Goal: Use online tool/utility: Use online tool/utility

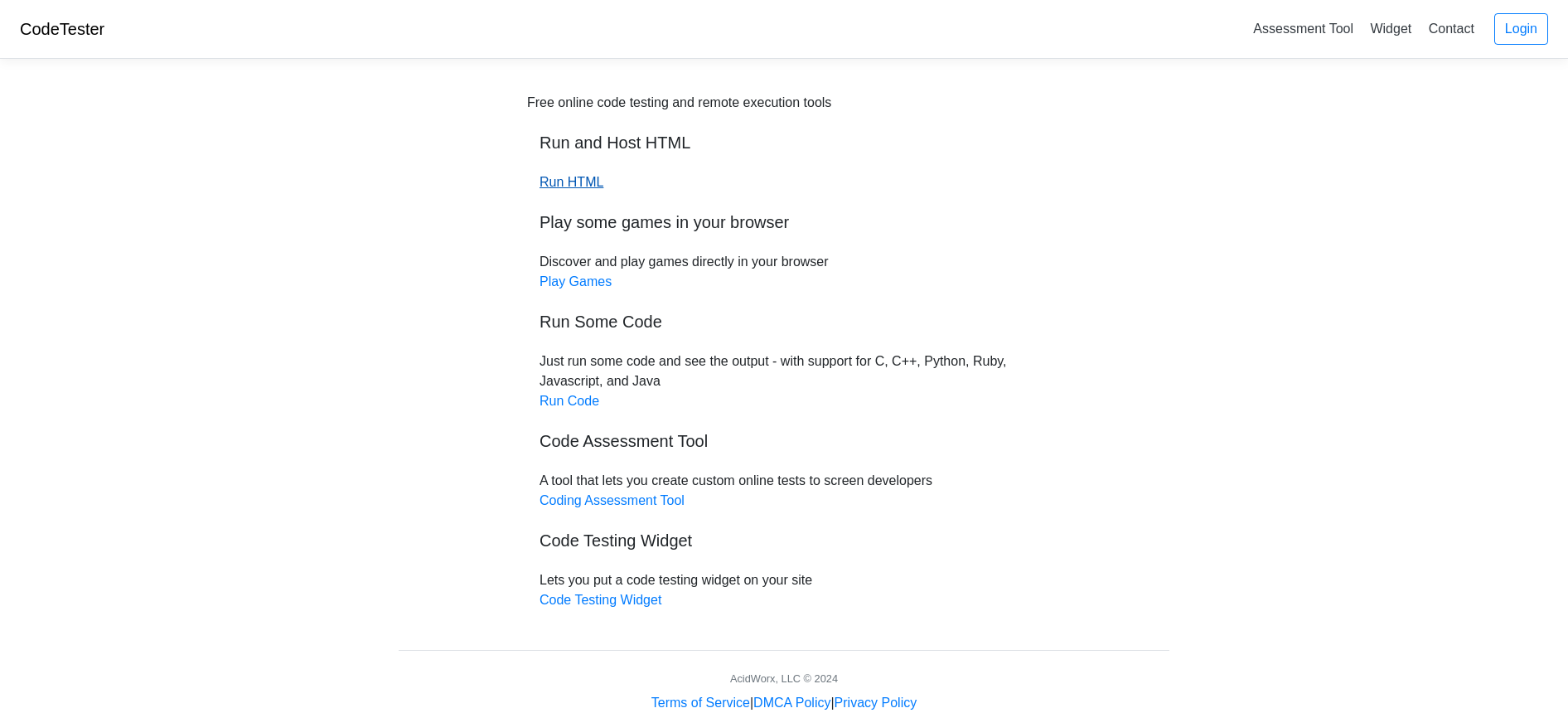
click at [576, 183] on link "Run HTML" at bounding box center [571, 182] width 64 height 14
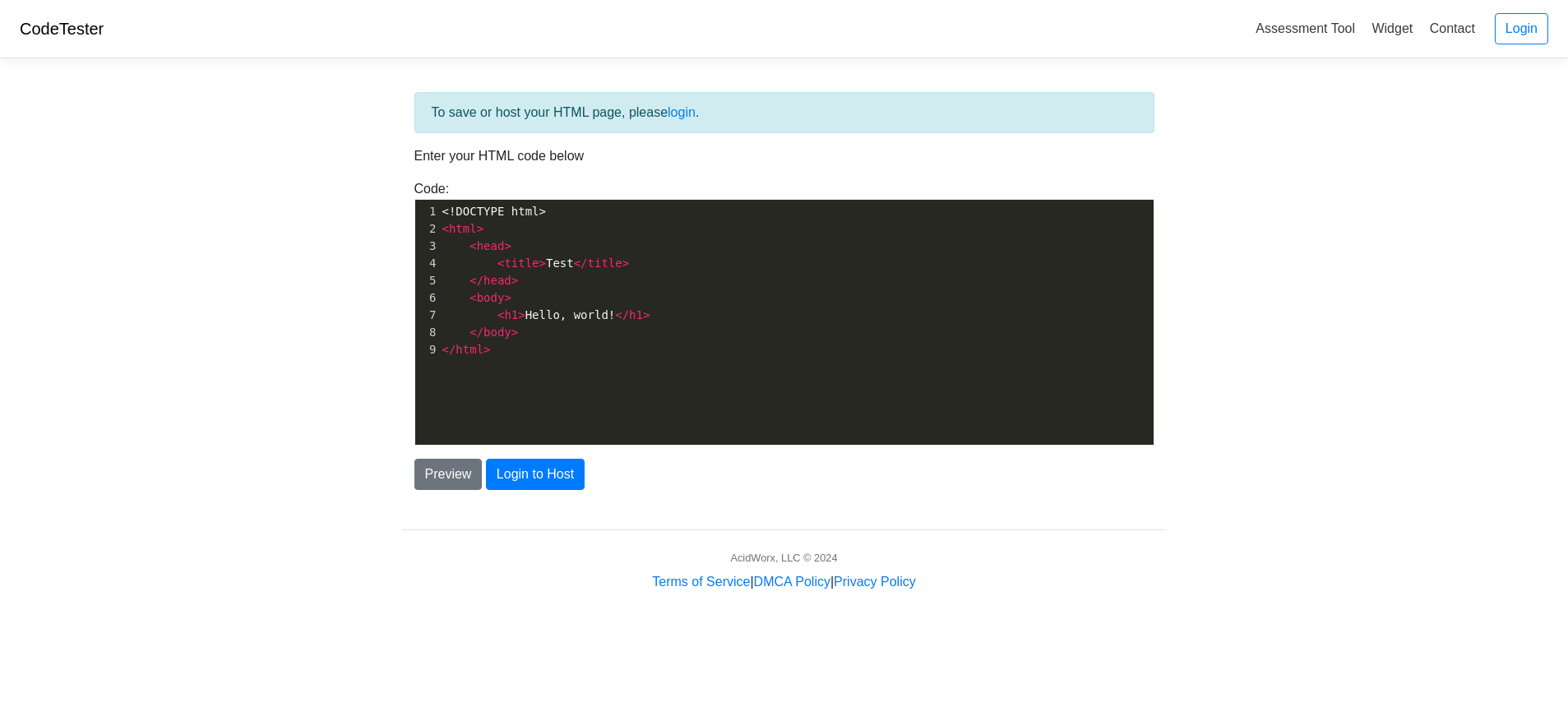
click at [477, 256] on span "< title > Test </ title >" at bounding box center [535, 263] width 188 height 14
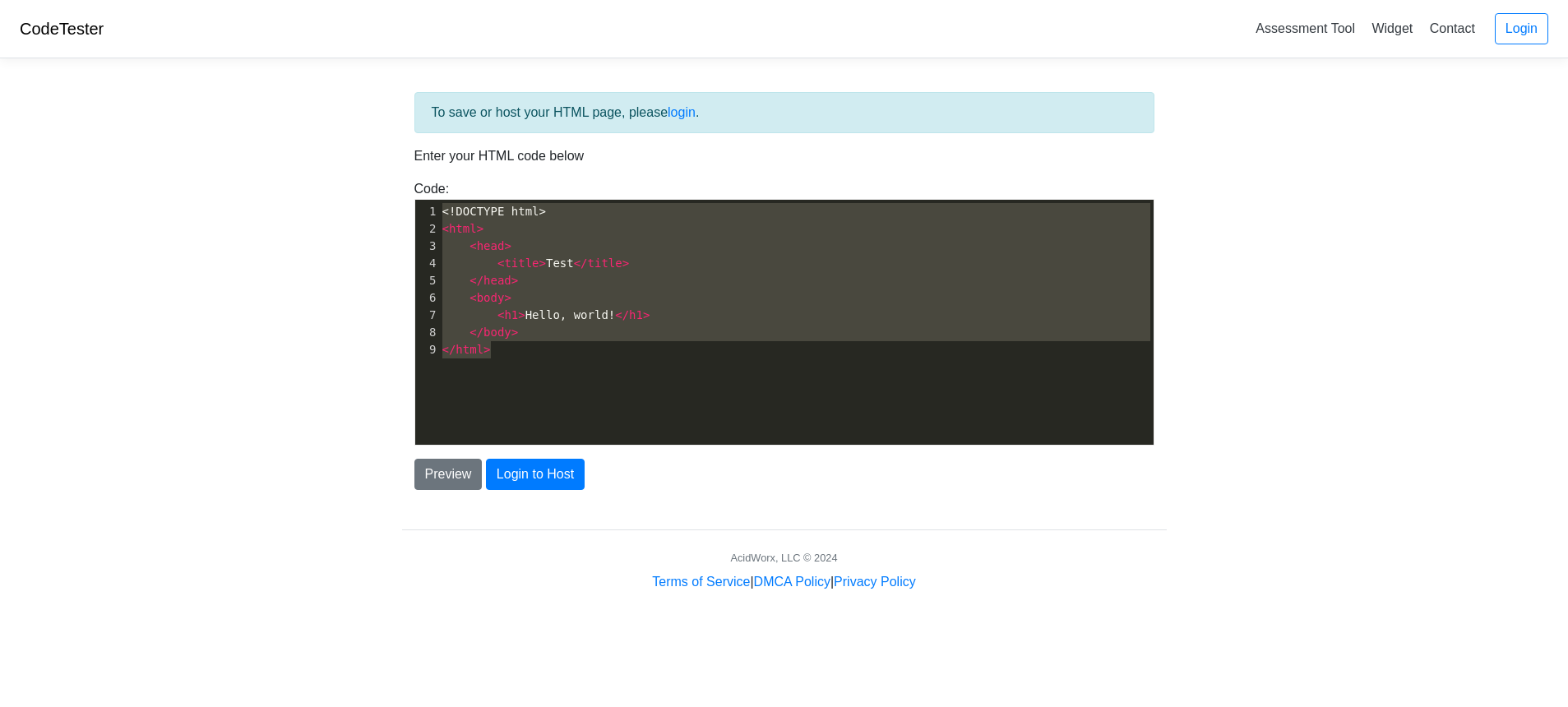
paste textarea
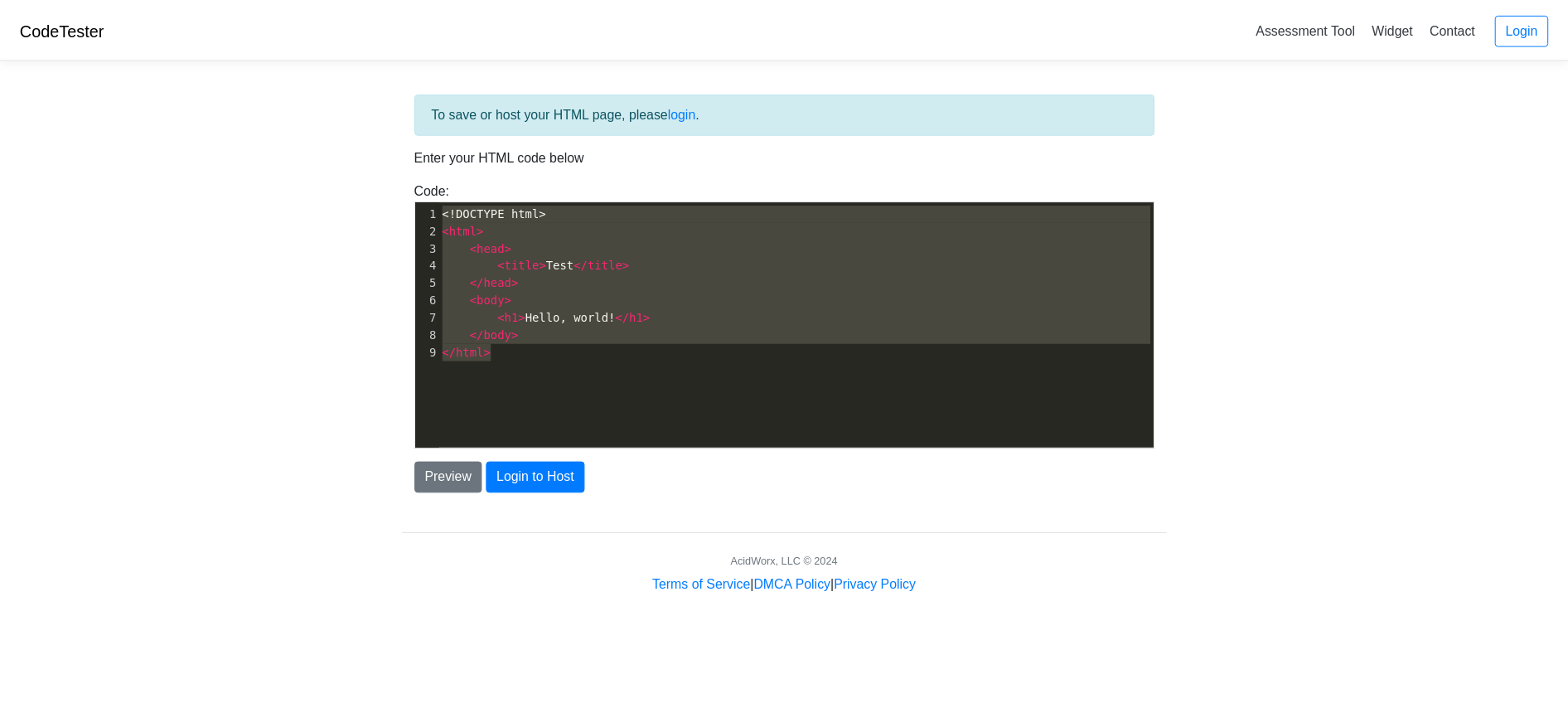
scroll to position [10278, 0]
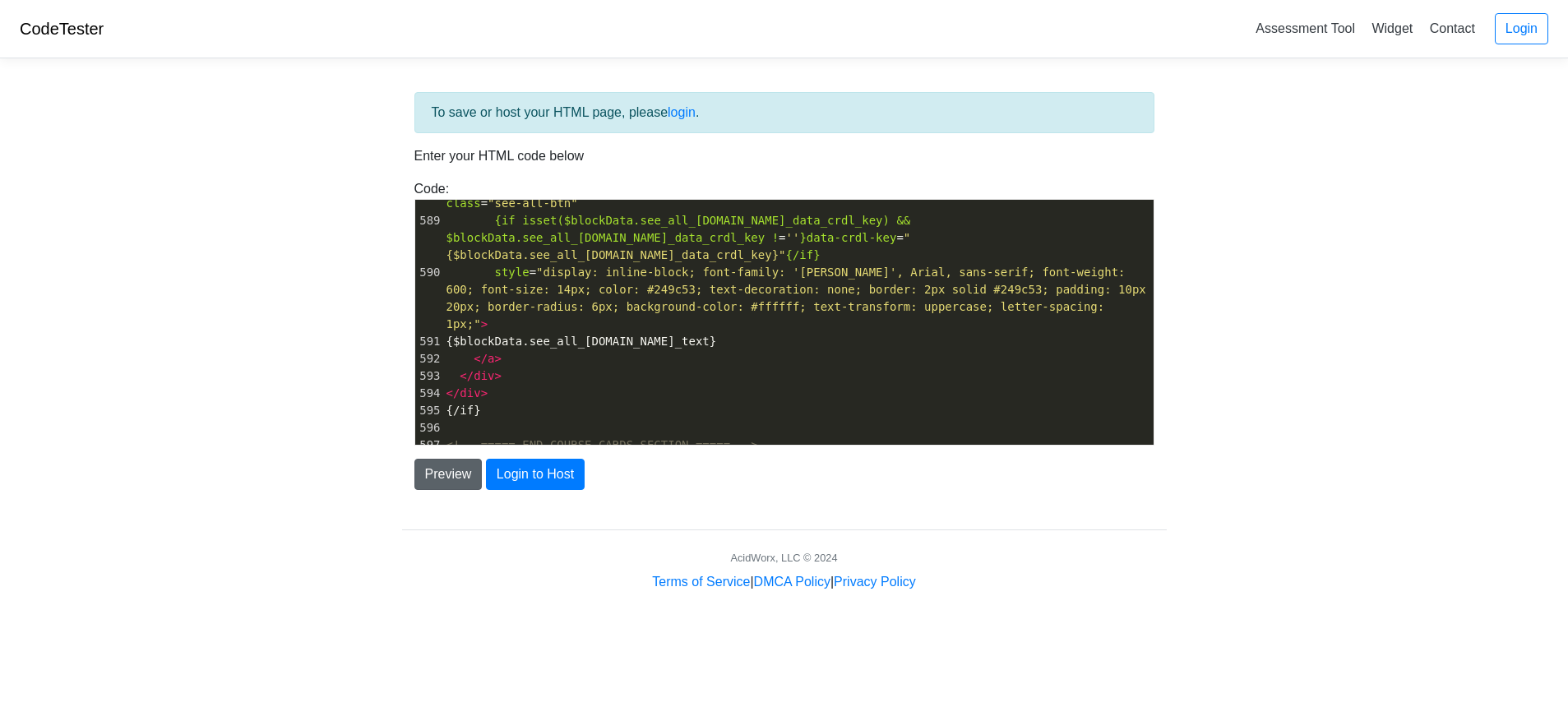
type textarea "<!DOCTYPE html> <html> <head> <title>Test</title> </head> <body> <h1>Hello, wor…"
click at [458, 472] on button "Preview" at bounding box center [448, 474] width 68 height 32
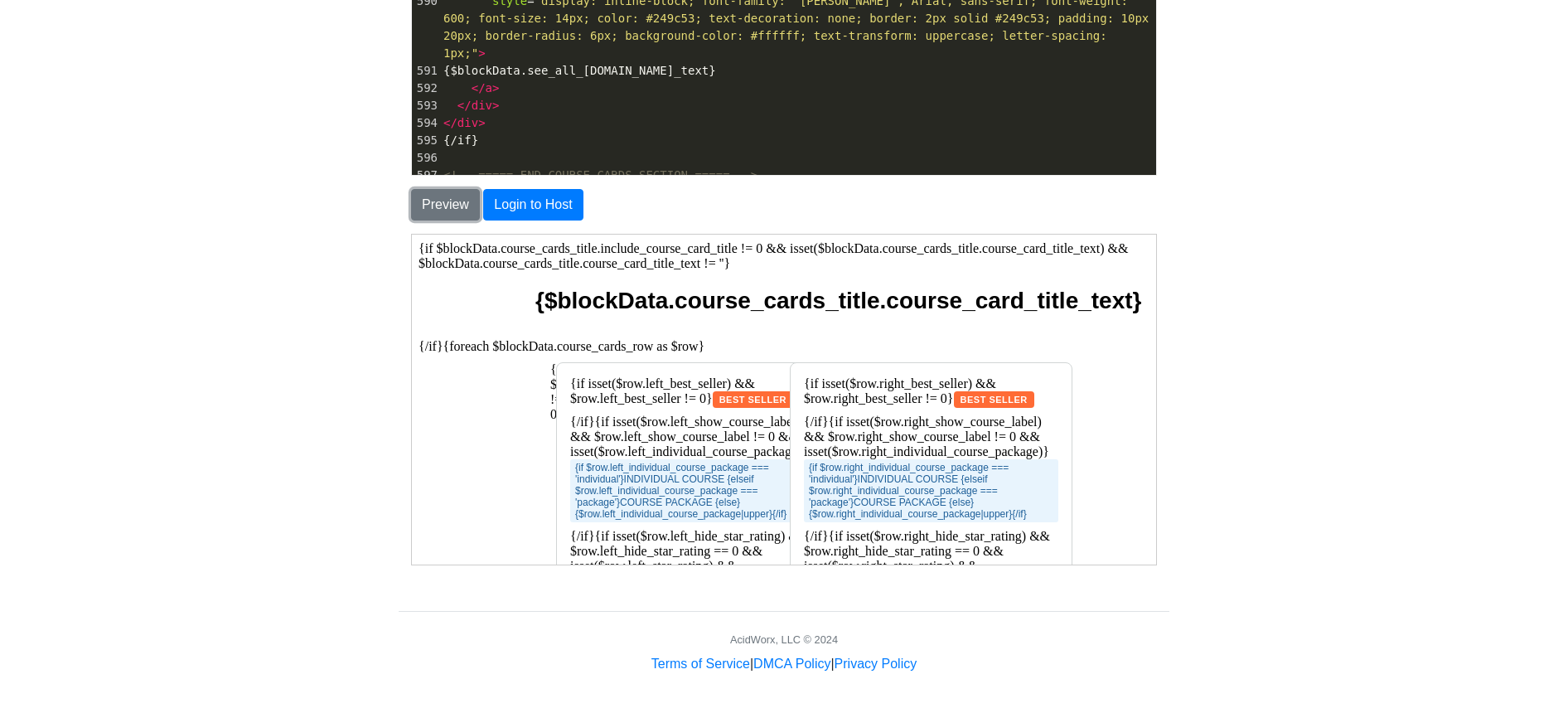
scroll to position [0, 0]
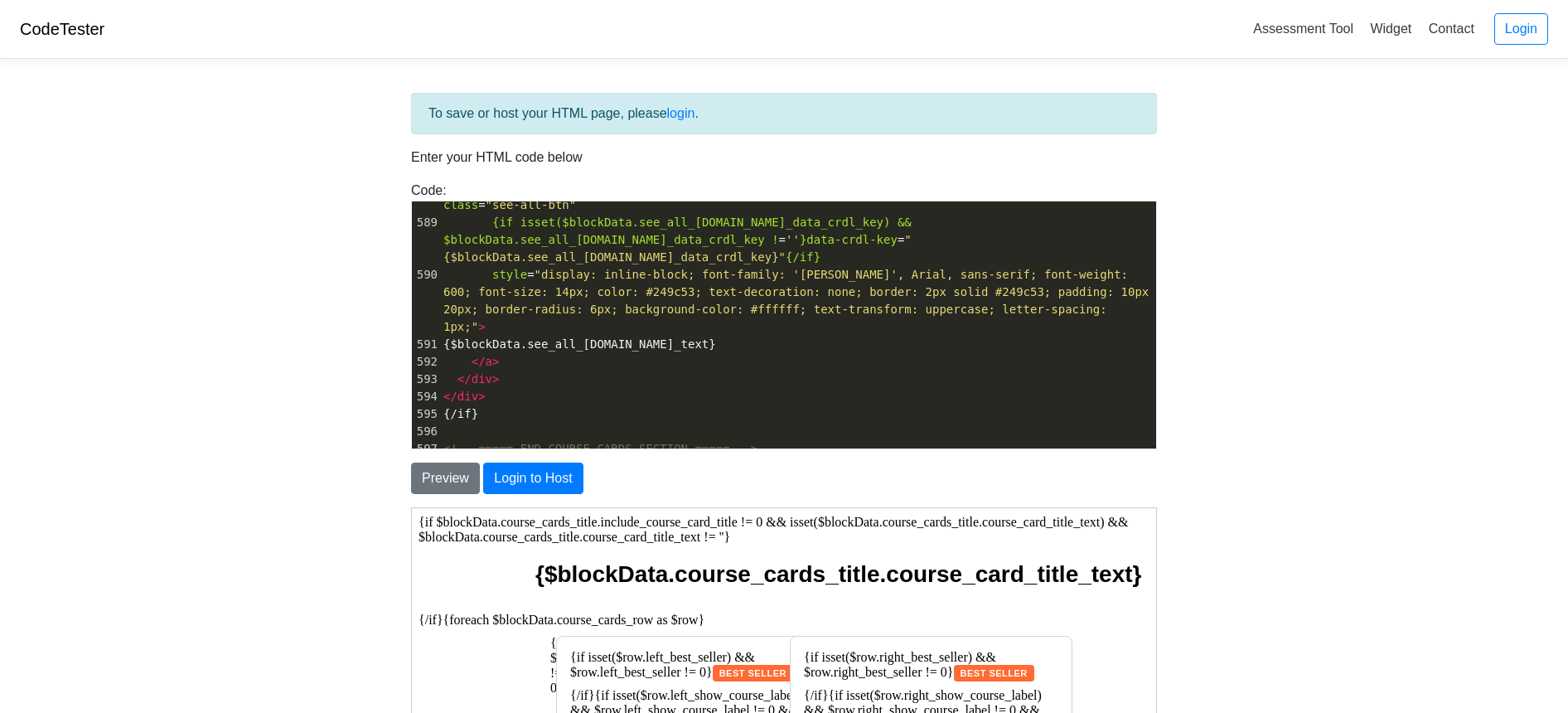
click at [476, 371] on pre "</ div >" at bounding box center [798, 379] width 716 height 17
